Goal: Navigation & Orientation: Find specific page/section

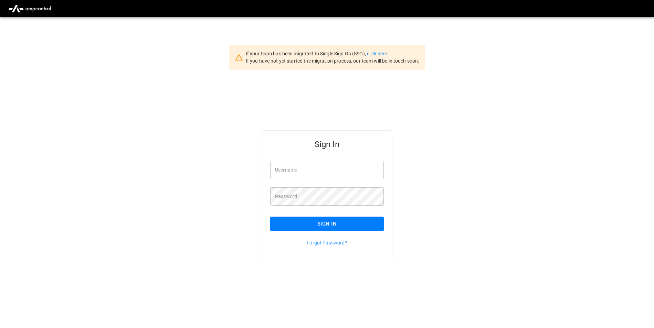
type input "**********"
click at [370, 221] on button "Sign In" at bounding box center [327, 224] width 114 height 14
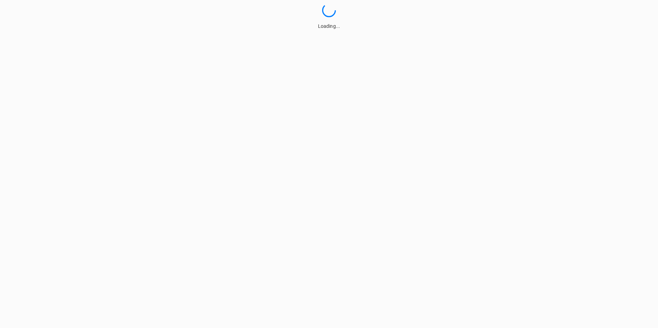
click at [336, 30] on html "Loading..." at bounding box center [329, 15] width 658 height 30
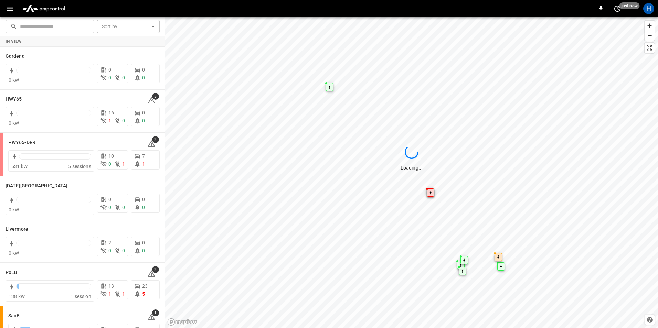
click at [12, 7] on icon "button" at bounding box center [10, 8] width 9 height 9
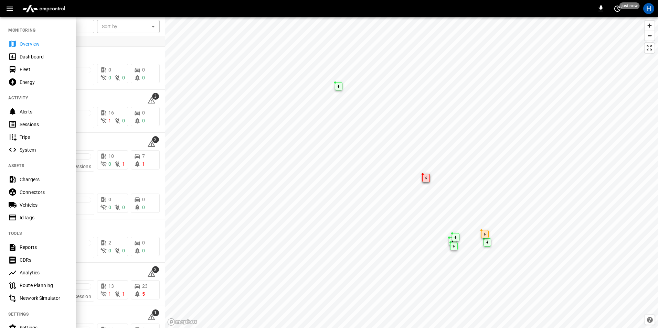
drag, startPoint x: 54, startPoint y: 61, endPoint x: 59, endPoint y: 57, distance: 5.7
click at [54, 61] on div "Dashboard" at bounding box center [38, 56] width 76 height 13
